Goal: Task Accomplishment & Management: Manage account settings

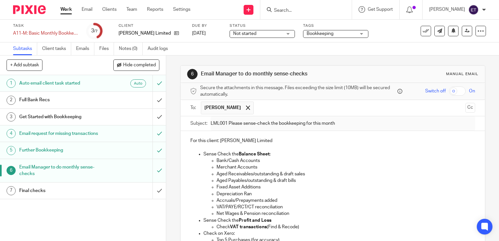
scroll to position [151, 0]
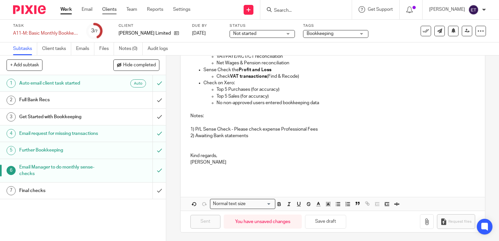
click at [107, 10] on link "Clients" at bounding box center [109, 9] width 14 height 7
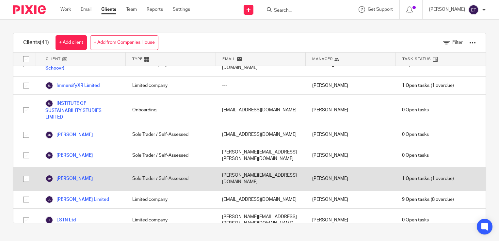
scroll to position [523, 0]
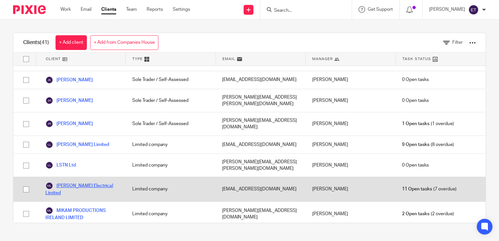
click at [77, 182] on link "[PERSON_NAME] Electrical Limited" at bounding box center [82, 189] width 74 height 14
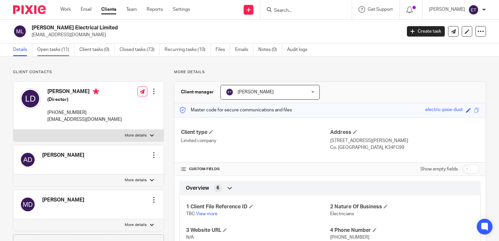
click at [64, 48] on link "Open tasks (11)" at bounding box center [55, 49] width 37 height 13
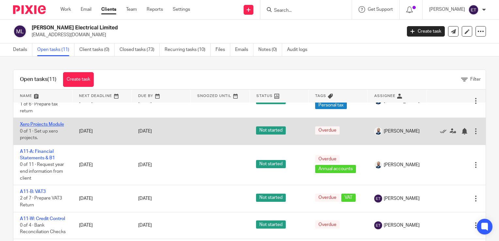
scroll to position [33, 0]
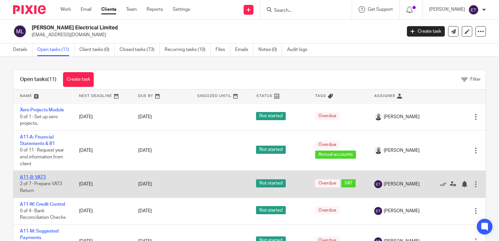
click at [42, 180] on link "A11-B: VAT3" at bounding box center [33, 177] width 26 height 5
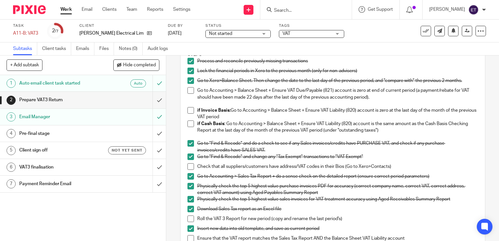
scroll to position [65, 0]
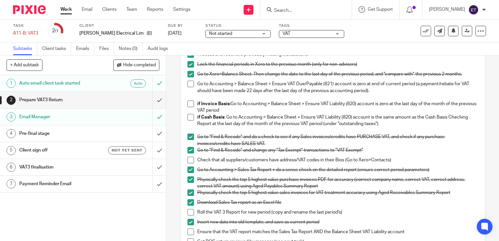
click at [38, 152] on h1 "Client sign off" at bounding box center [61, 150] width 85 height 10
click at [42, 151] on h1 "Client sign off" at bounding box center [61, 150] width 85 height 10
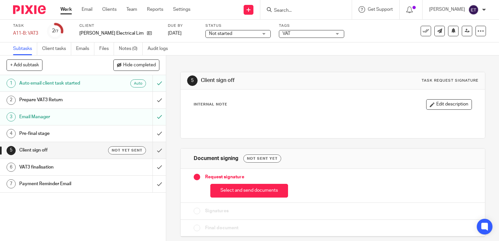
scroll to position [1, 0]
